Goal: Task Accomplishment & Management: Manage account settings

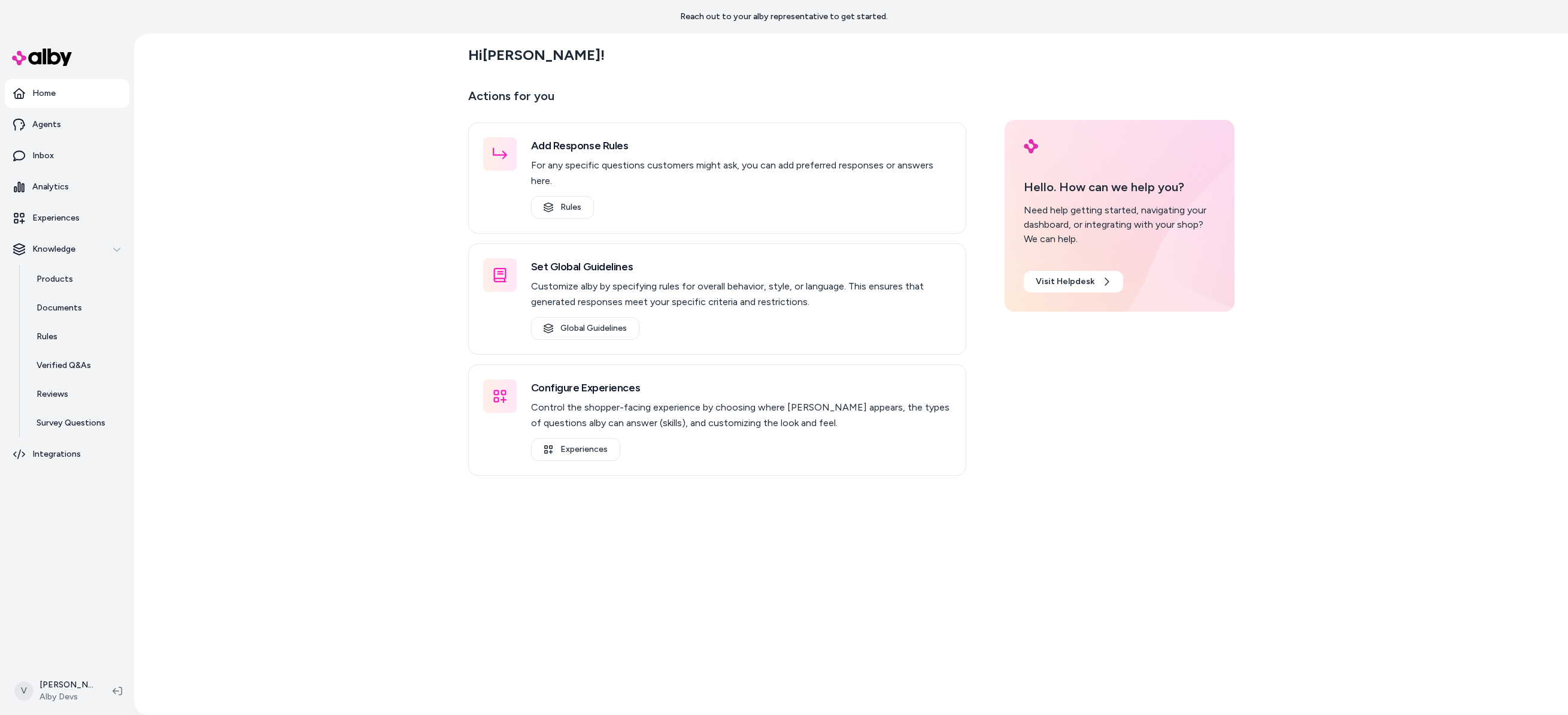
click at [71, 517] on nav "Home Agents Inbox Analytics Experiences Knowledge Products Documents Rules Veri…" at bounding box center [67, 372] width 125 height 585
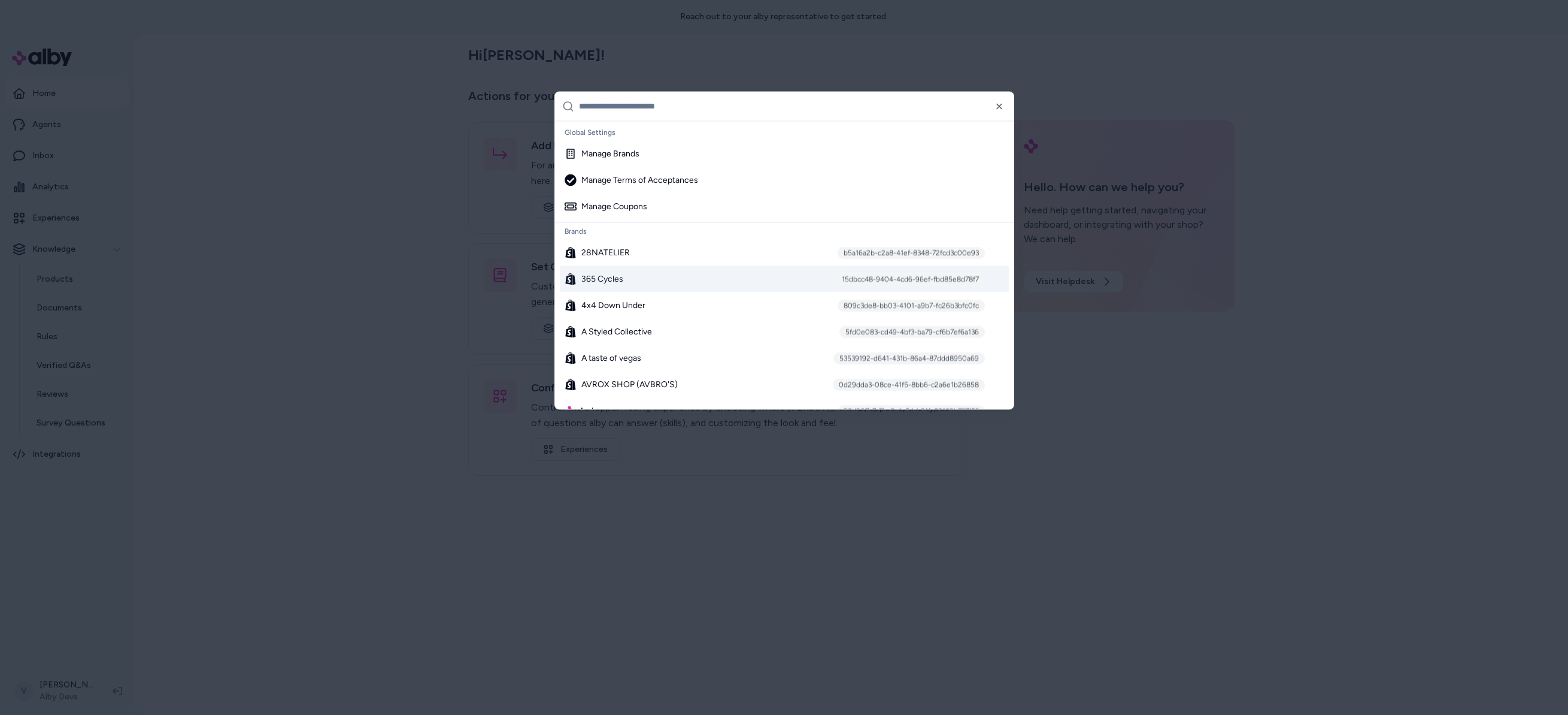
click at [651, 287] on div "365 Cycles 15dbcc48-9404-4cd6-96ef-fbd85e8d78f7" at bounding box center [784, 279] width 449 height 26
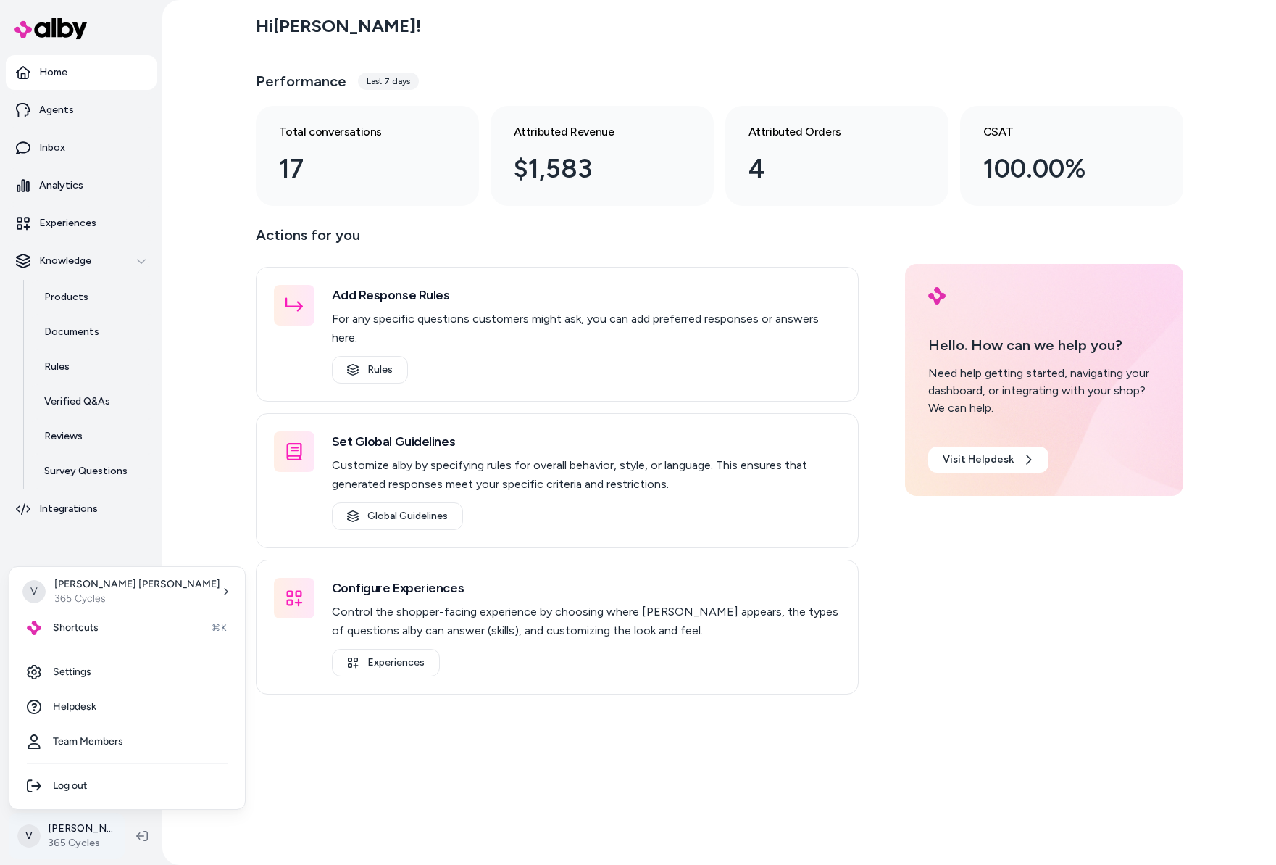
click at [78, 843] on html "Home Agents Inbox Analytics Experiences Knowledge Products Documents Rules Veri…" at bounding box center [638, 432] width 1276 height 865
click at [92, 672] on link "Settings" at bounding box center [127, 671] width 224 height 35
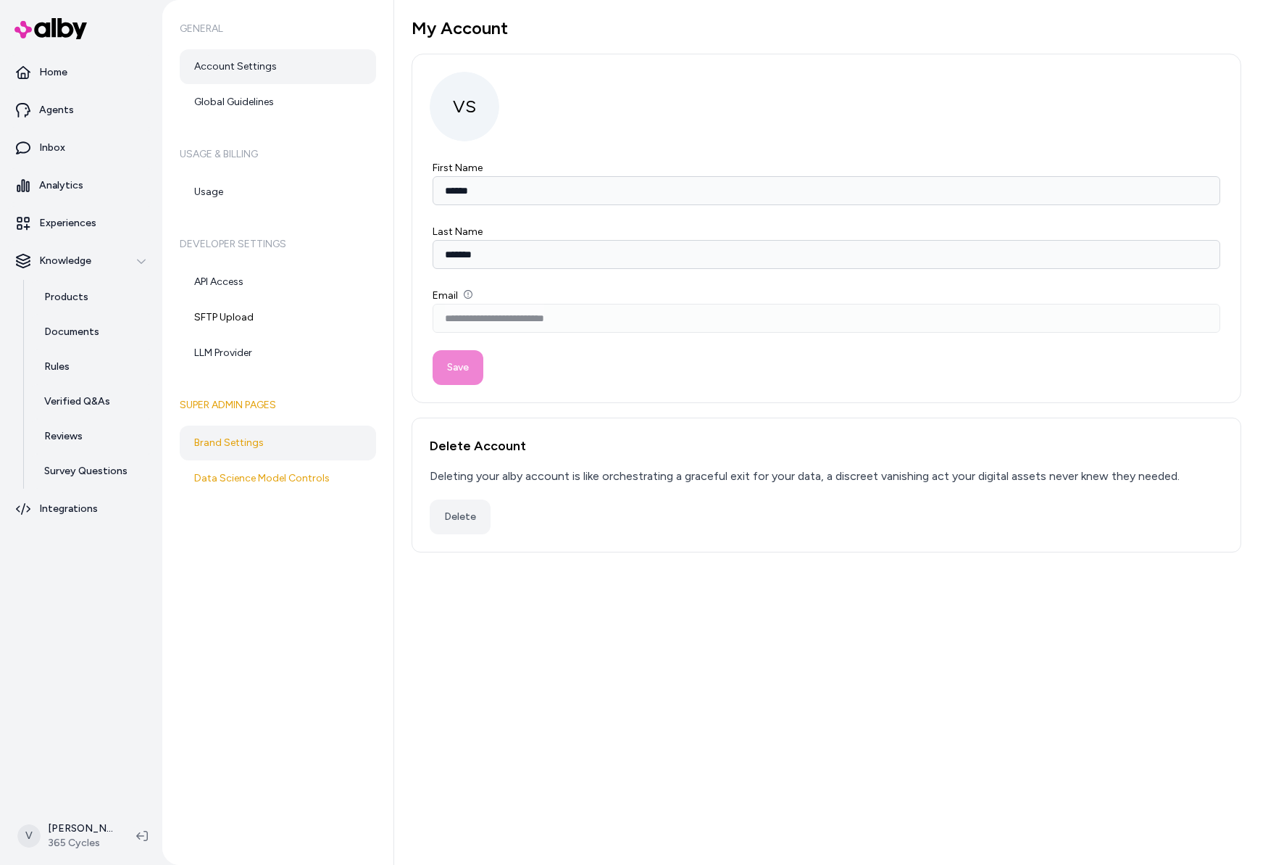
click at [291, 455] on link "Brand Settings" at bounding box center [278, 442] width 196 height 35
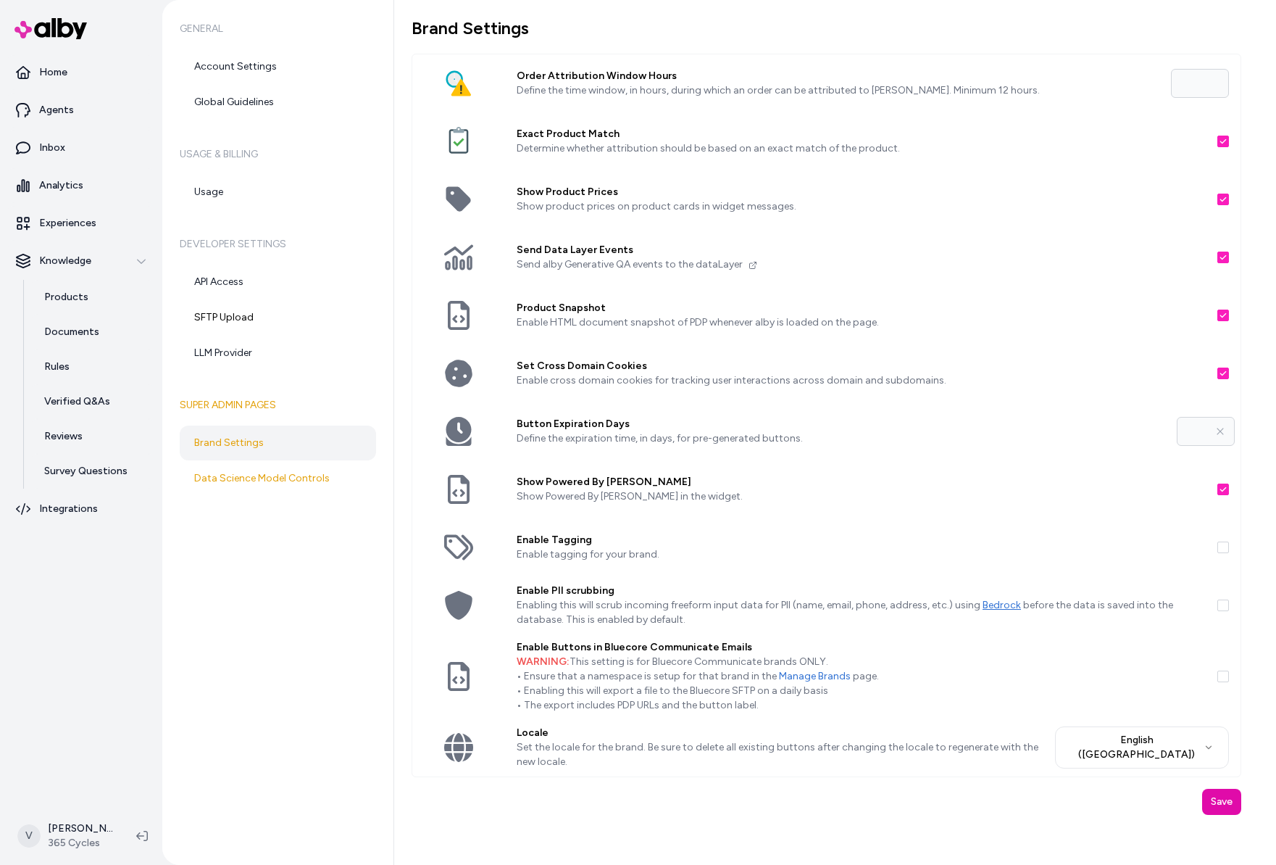
click at [283, 444] on link "Brand Settings" at bounding box center [278, 442] width 196 height 35
